Goal: Check status: Check status

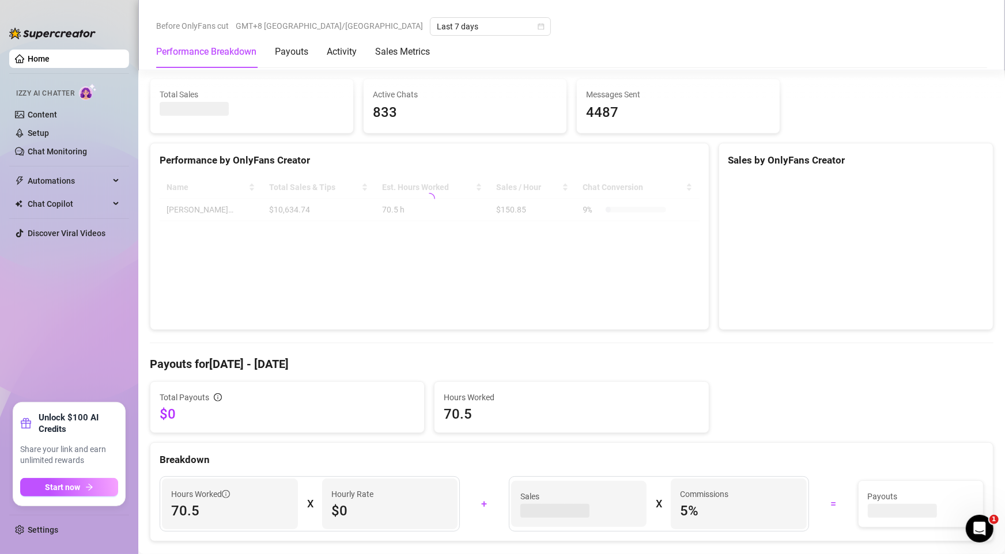
scroll to position [415, 0]
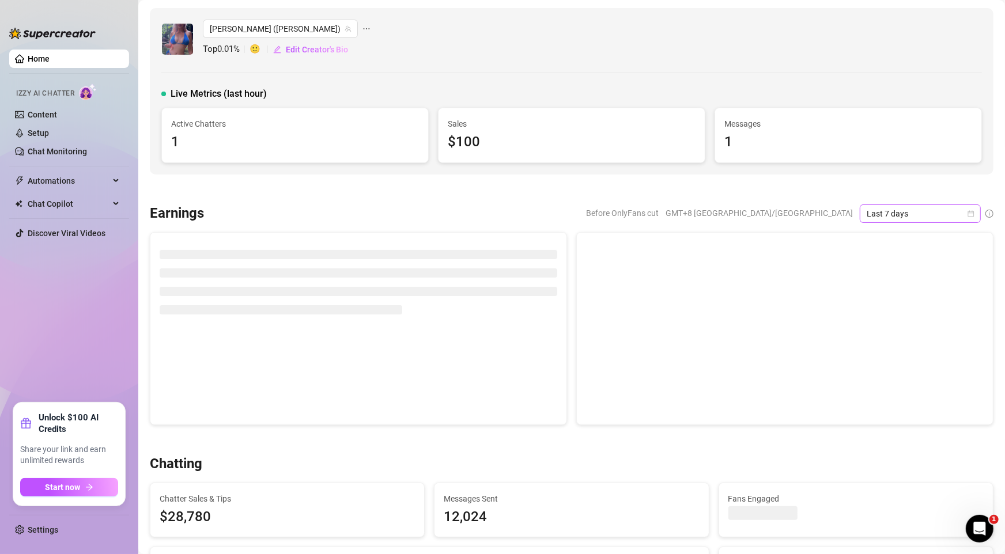
click at [955, 219] on span "Last 7 days" at bounding box center [919, 213] width 107 height 17
click at [905, 311] on div "Custom date" at bounding box center [908, 310] width 103 height 13
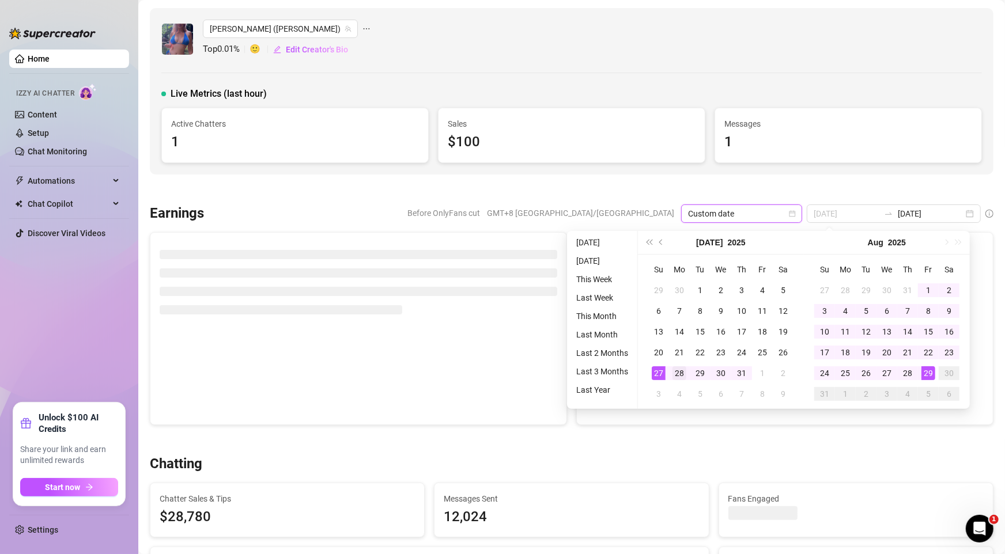
type input "[DATE]"
click at [673, 372] on div "28" at bounding box center [679, 373] width 14 height 14
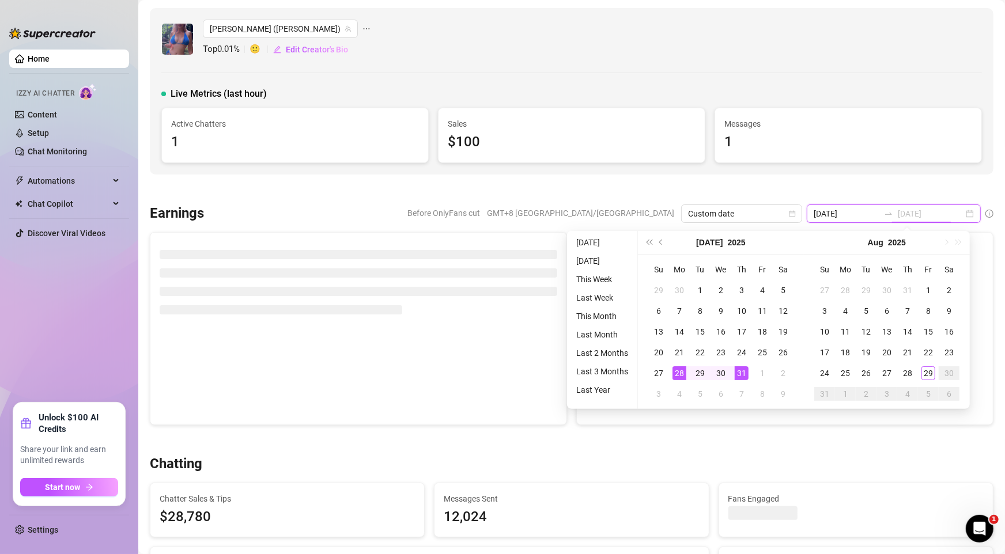
type input "[DATE]"
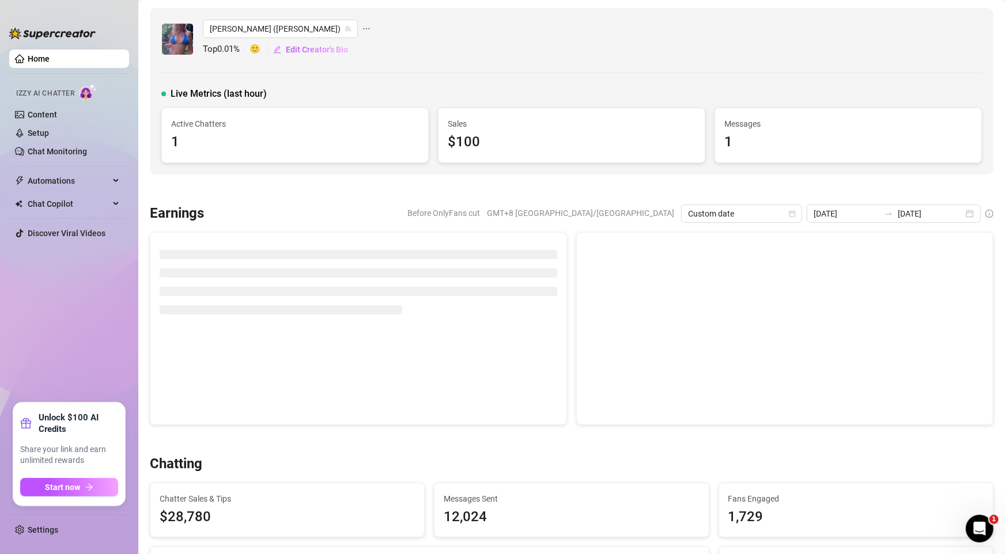
click at [872, 171] on div "[PERSON_NAME] (jaylietori) Top 0.01 % 🙂 Edit Creator's Bio Live Metrics (last h…" at bounding box center [571, 91] width 843 height 166
click at [962, 217] on div "[DATE] [DATE]" at bounding box center [894, 214] width 174 height 18
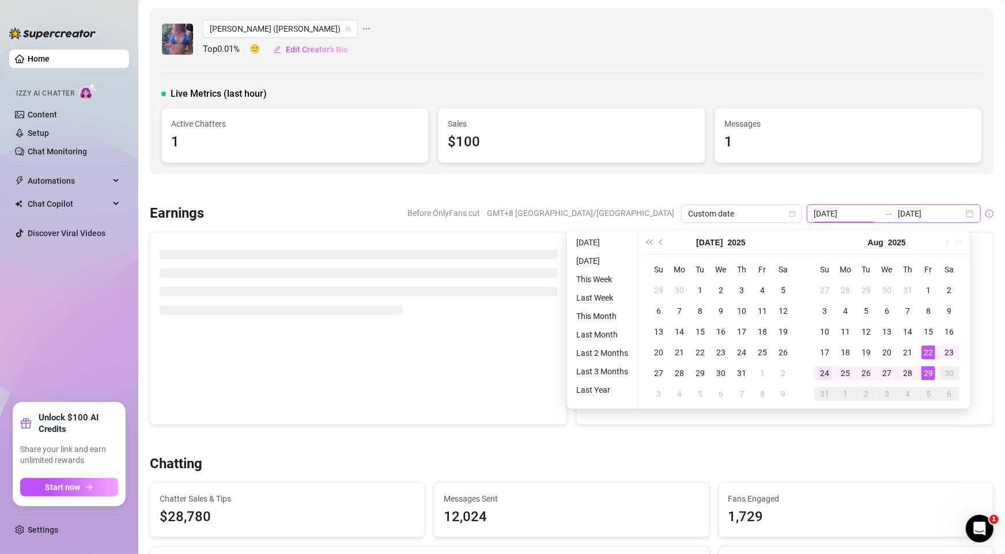
type input "[DATE]"
click at [827, 376] on div "24" at bounding box center [824, 373] width 14 height 14
type input "[DATE]"
click at [854, 376] on td "25" at bounding box center [845, 373] width 21 height 21
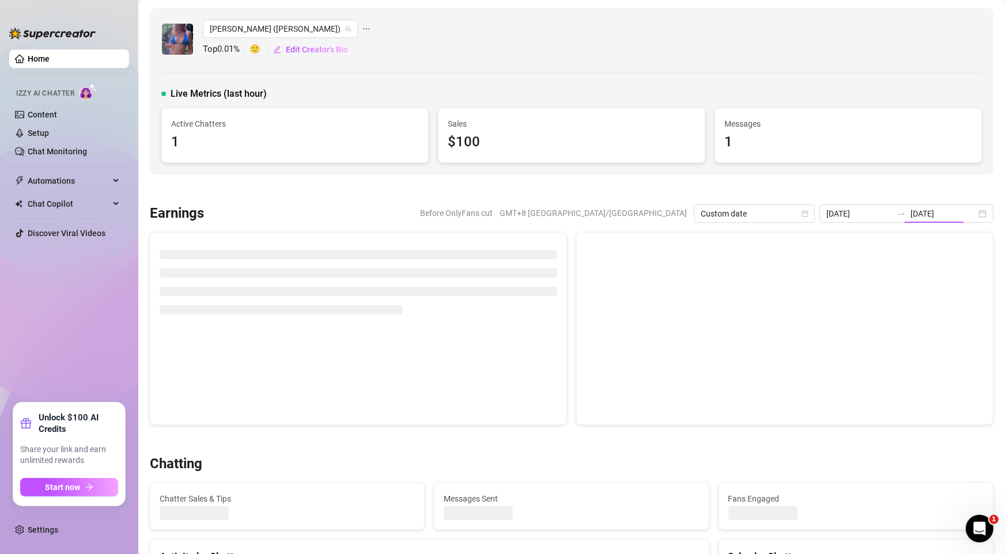
type input "[DATE]"
click at [832, 205] on div "[DATE] [DATE]" at bounding box center [906, 214] width 174 height 18
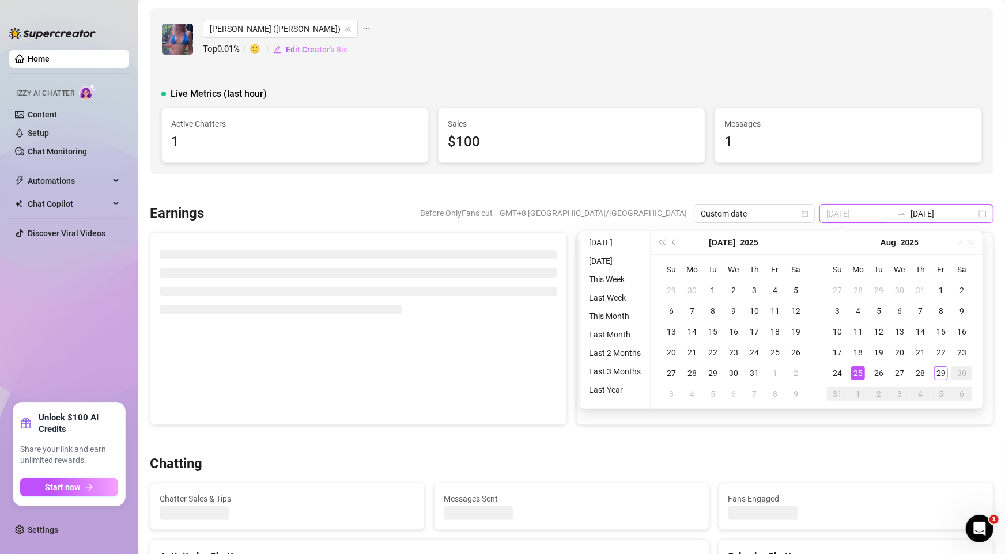
type input "[DATE]"
click at [862, 374] on div "25" at bounding box center [858, 373] width 14 height 14
type input "[DATE]"
click at [938, 373] on div "29" at bounding box center [941, 373] width 14 height 14
type input "[DATE]"
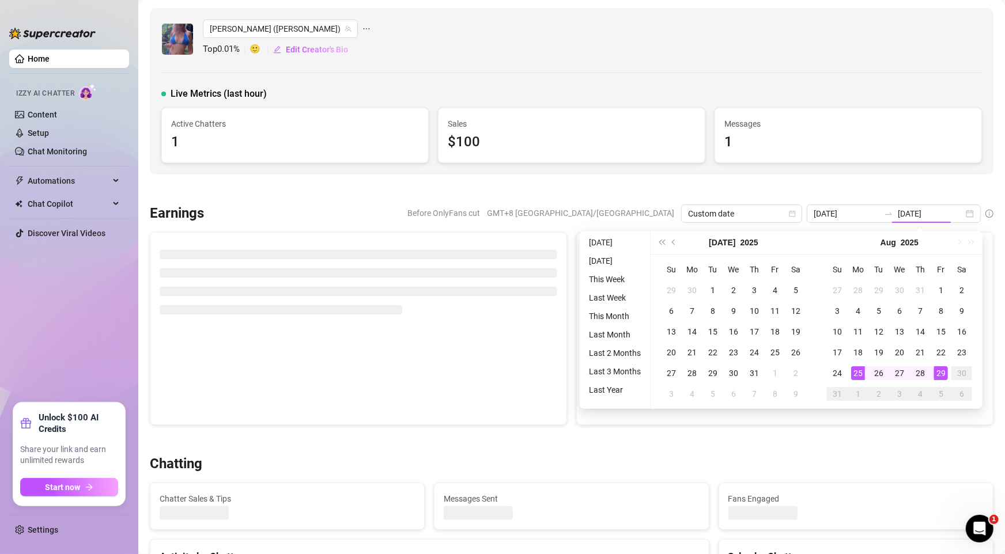
type input "[DATE]"
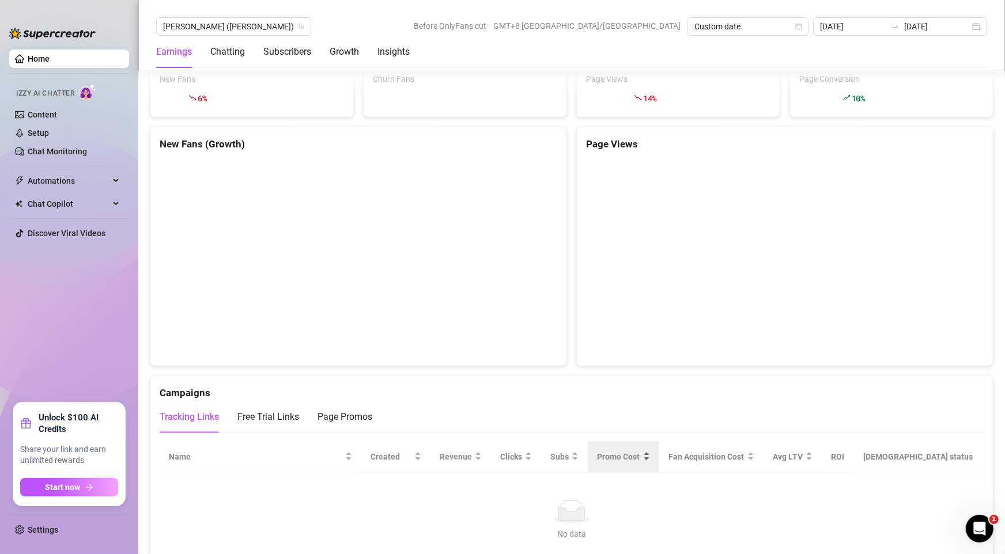
scroll to position [1117, 0]
